Goal: Check status: Check status

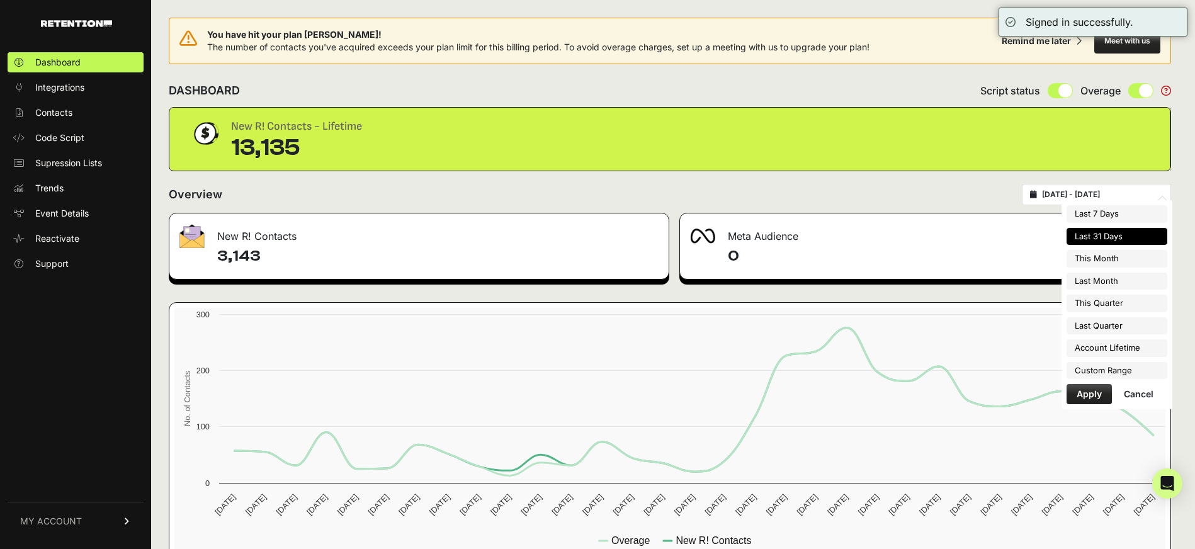
click at [1077, 197] on input "[DATE] - [DATE]" at bounding box center [1102, 194] width 121 height 10
click at [1106, 367] on li "Custom Range" at bounding box center [1116, 370] width 101 height 18
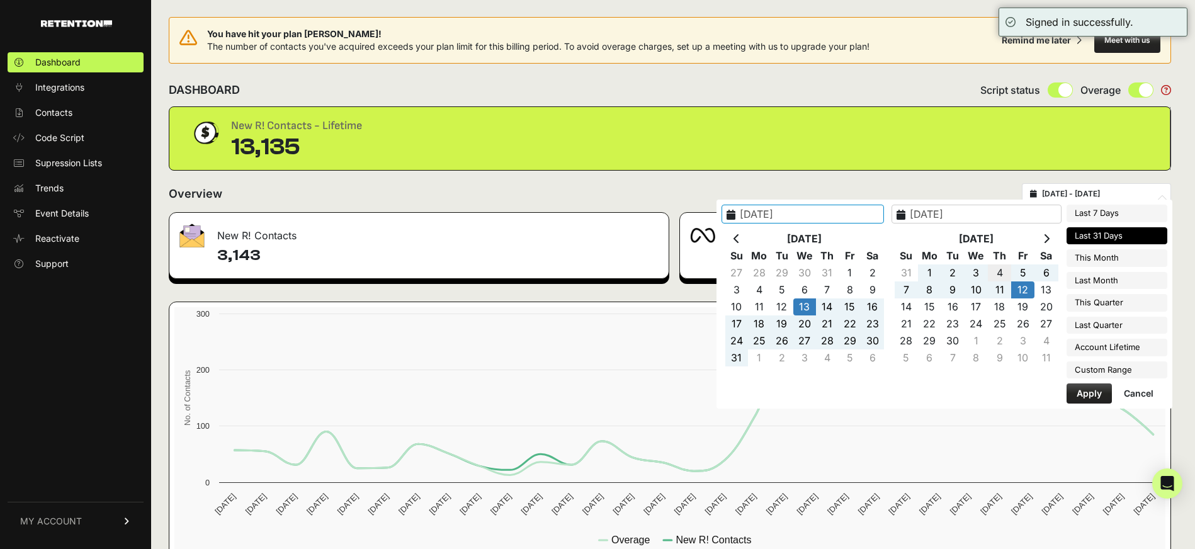
type input "[DATE]"
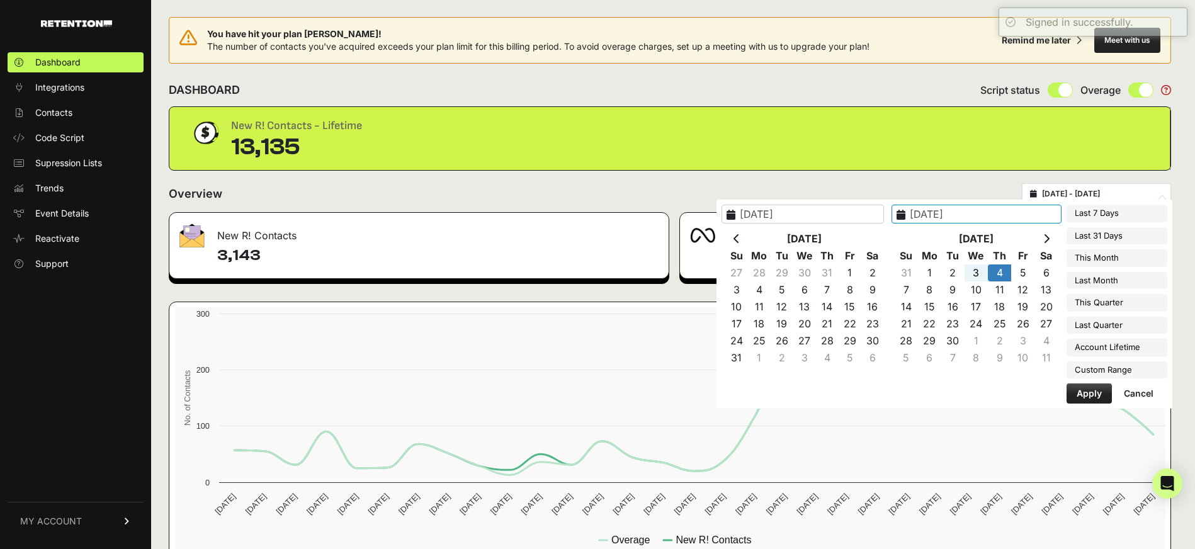
type input "[DATE]"
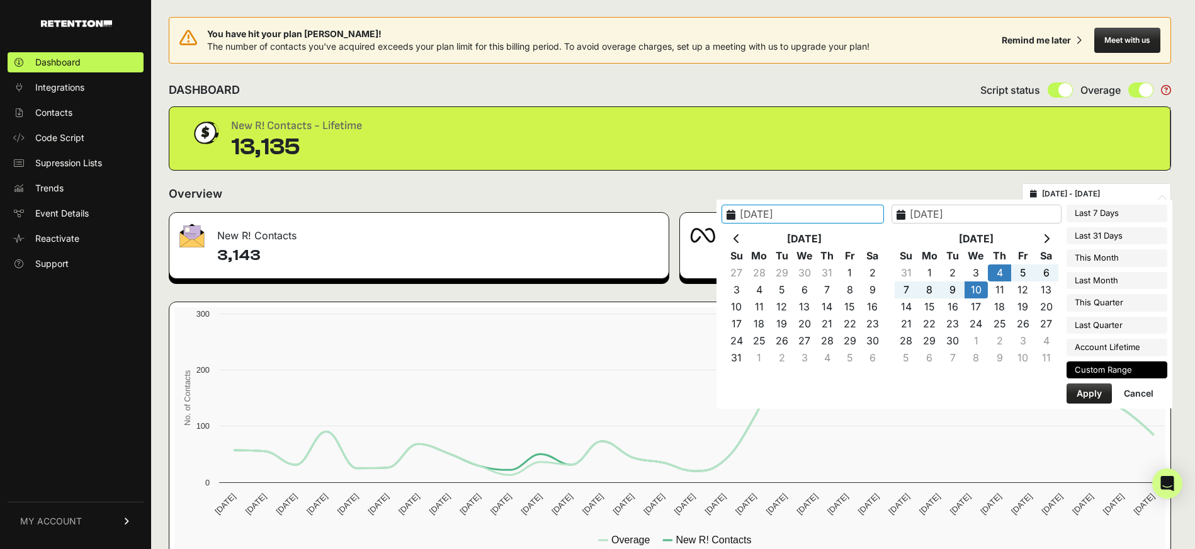
type input "[DATE]"
click at [1089, 390] on button "Apply" at bounding box center [1088, 393] width 45 height 20
type input "[DATE] - [DATE]"
